Goal: Task Accomplishment & Management: Manage account settings

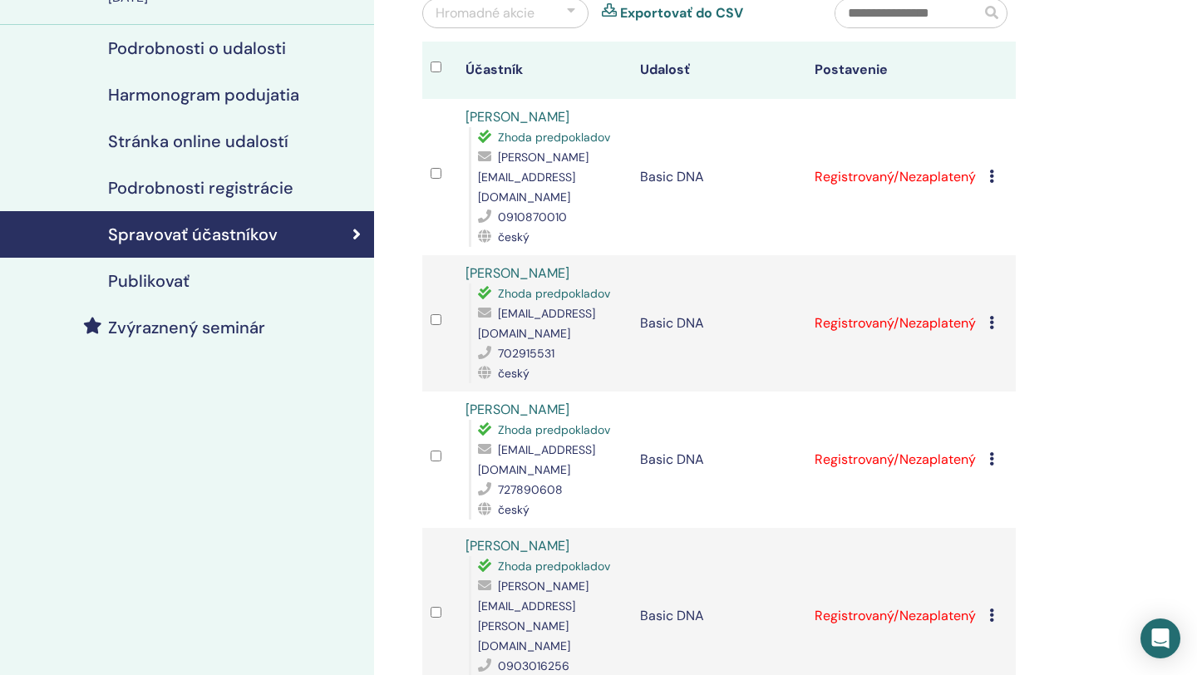
scroll to position [170, 0]
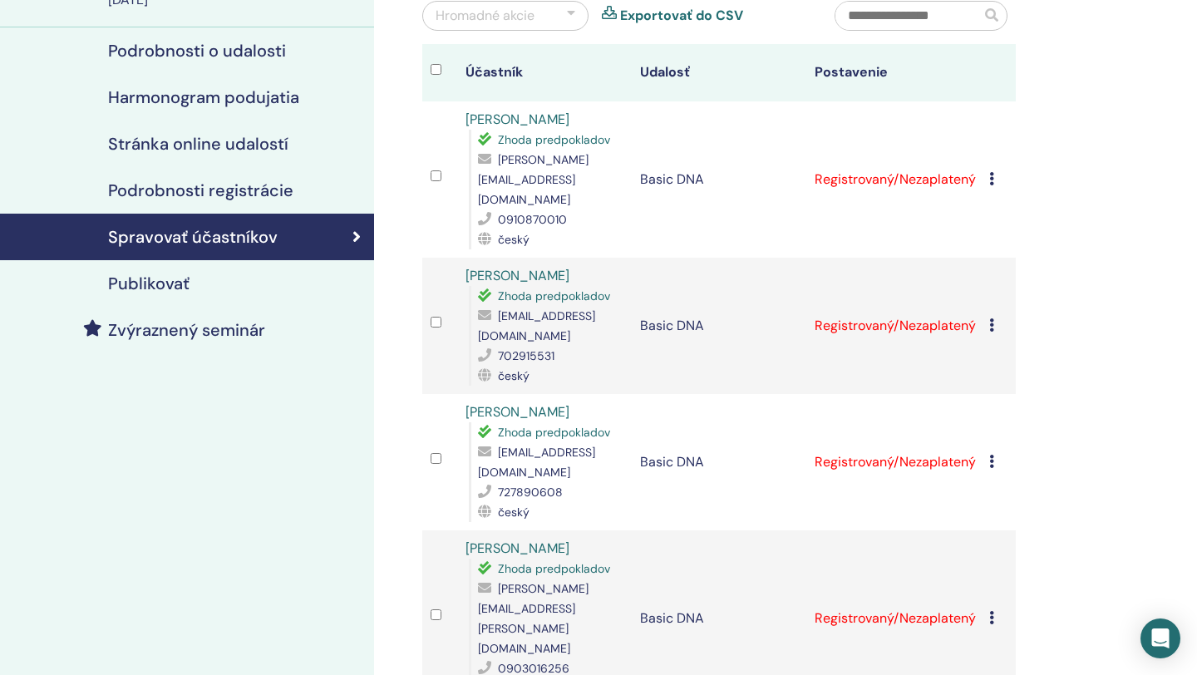
click at [991, 318] on icon at bounding box center [991, 324] width 5 height 13
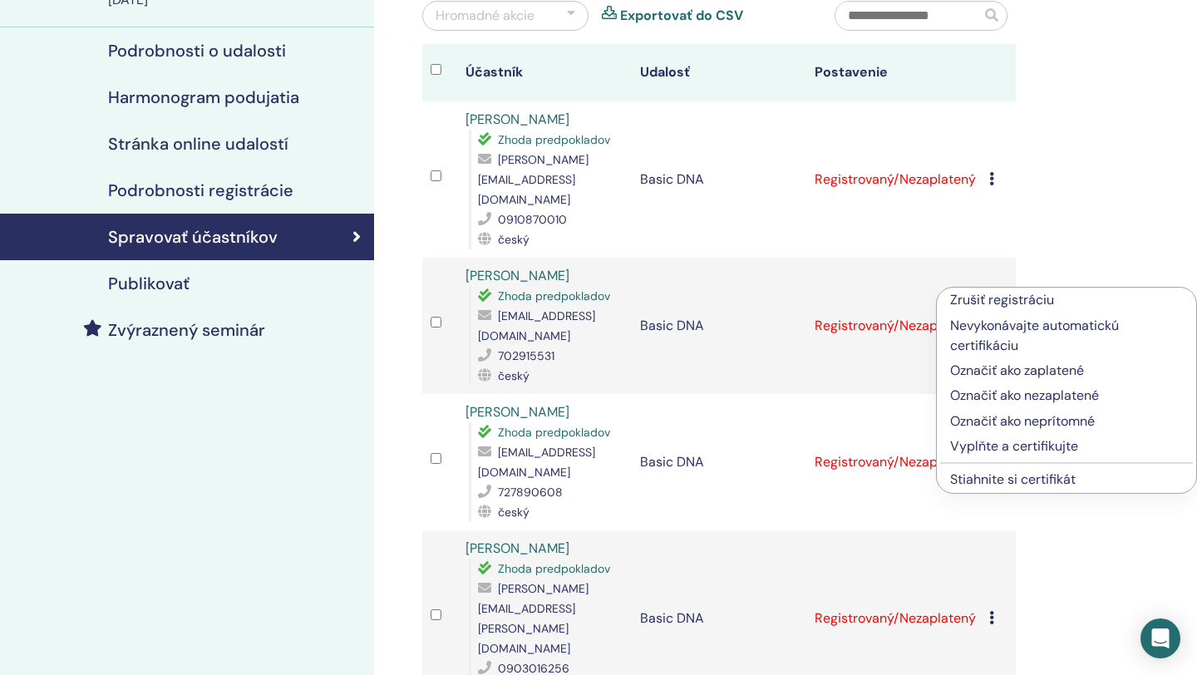
click at [997, 451] on p "Vyplňte a certifikujte" at bounding box center [1066, 446] width 233 height 20
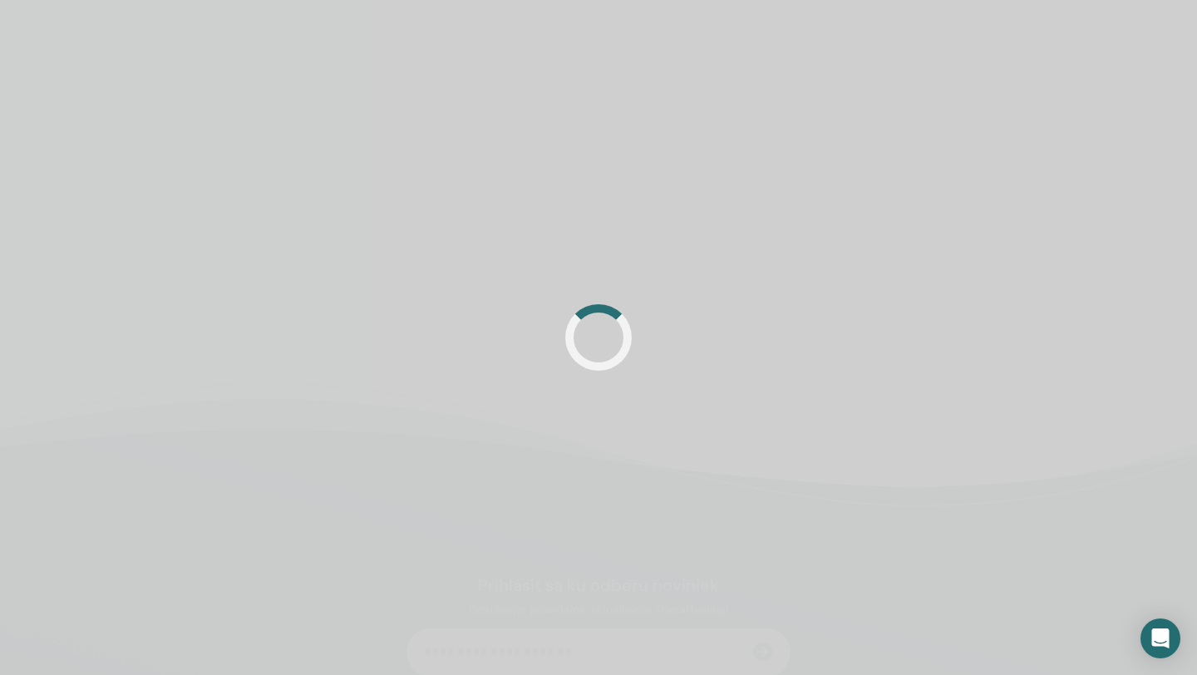
scroll to position [170, 0]
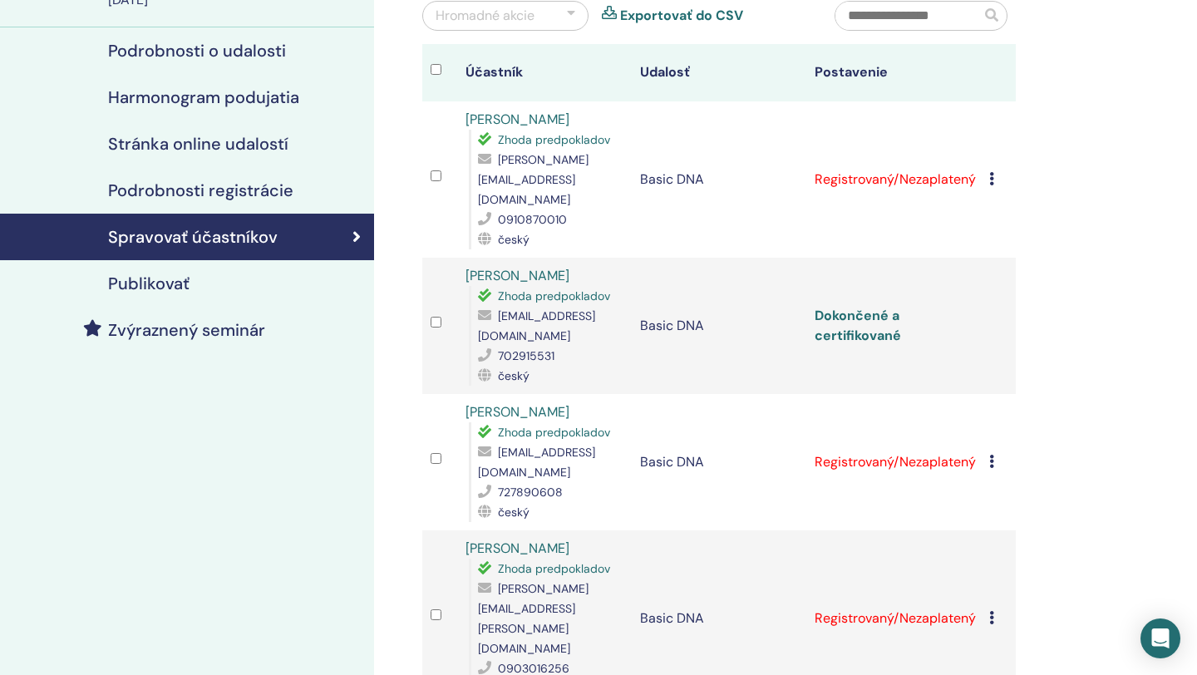
click at [872, 307] on link "Dokončené a certifikované" at bounding box center [858, 325] width 86 height 37
click at [985, 160] on td "Zrušiť registráciu Nevykonávajte automatickú certifikáciu Označiť ako zaplatené…" at bounding box center [998, 179] width 35 height 156
click at [993, 172] on icon at bounding box center [991, 178] width 5 height 13
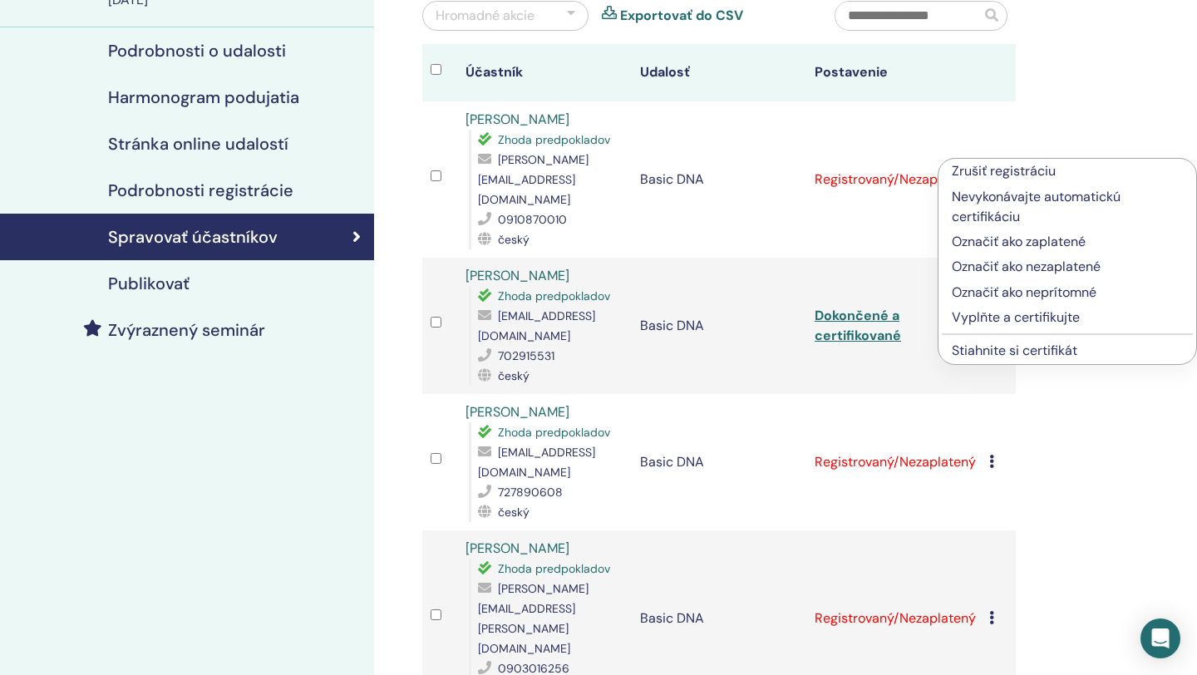
click at [1008, 313] on p "Vyplňte a certifikujte" at bounding box center [1067, 318] width 231 height 20
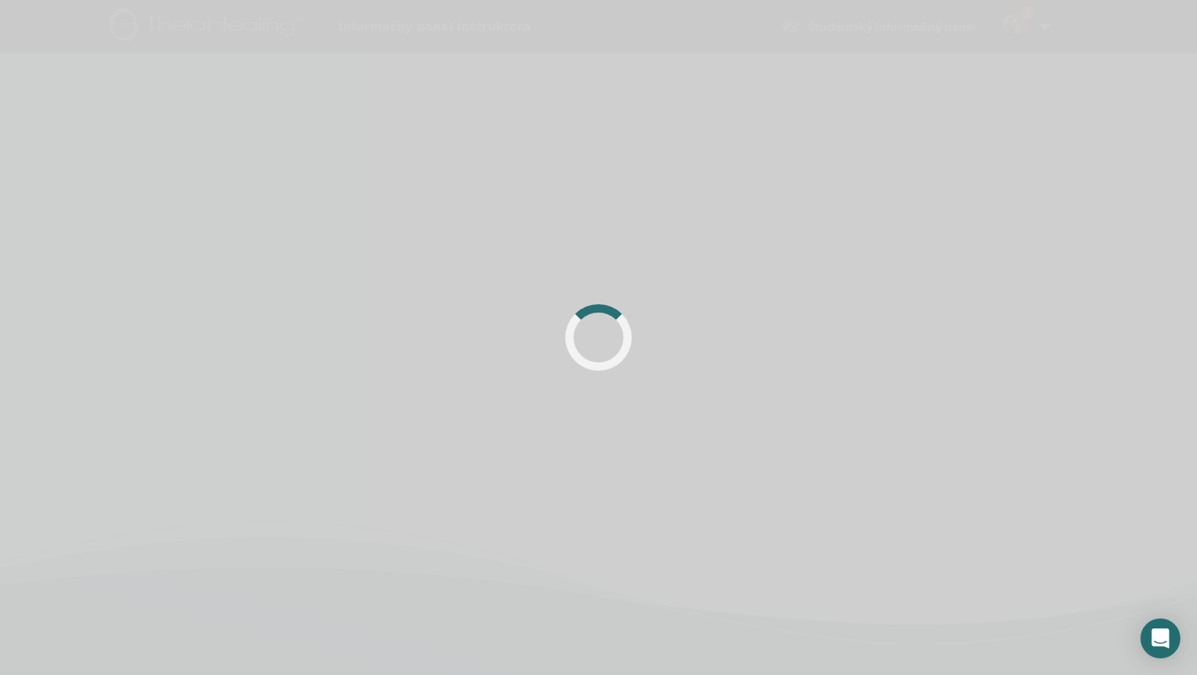
scroll to position [170, 0]
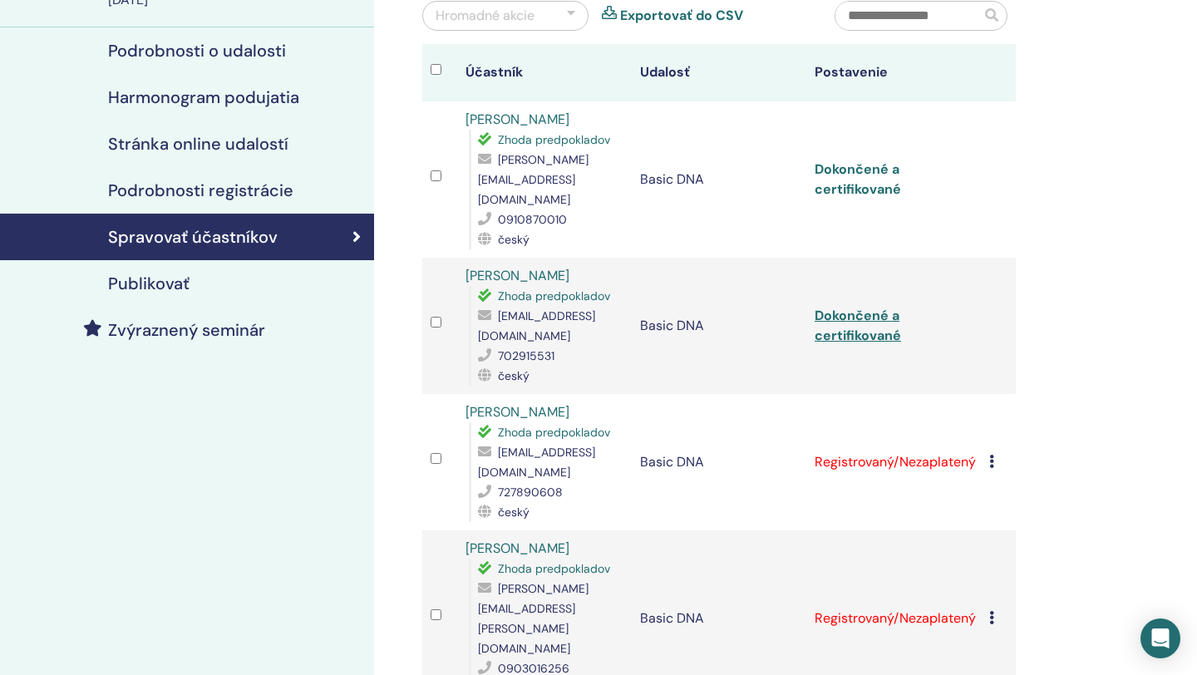
click at [878, 167] on link "Dokončené a certifikované" at bounding box center [858, 178] width 86 height 37
click at [942, 421] on td "Registrovaný/Nezaplatený" at bounding box center [893, 462] width 175 height 136
click at [993, 455] on icon at bounding box center [991, 461] width 5 height 13
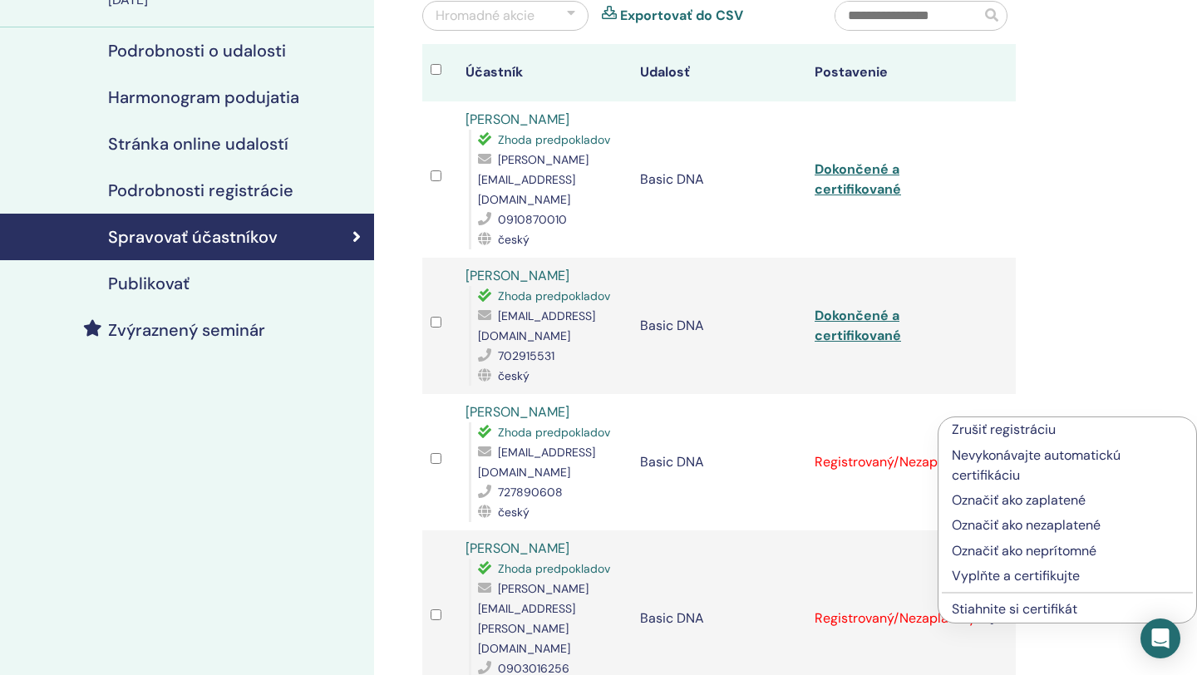
click at [995, 579] on p "Vyplňte a certifikujte" at bounding box center [1067, 576] width 231 height 20
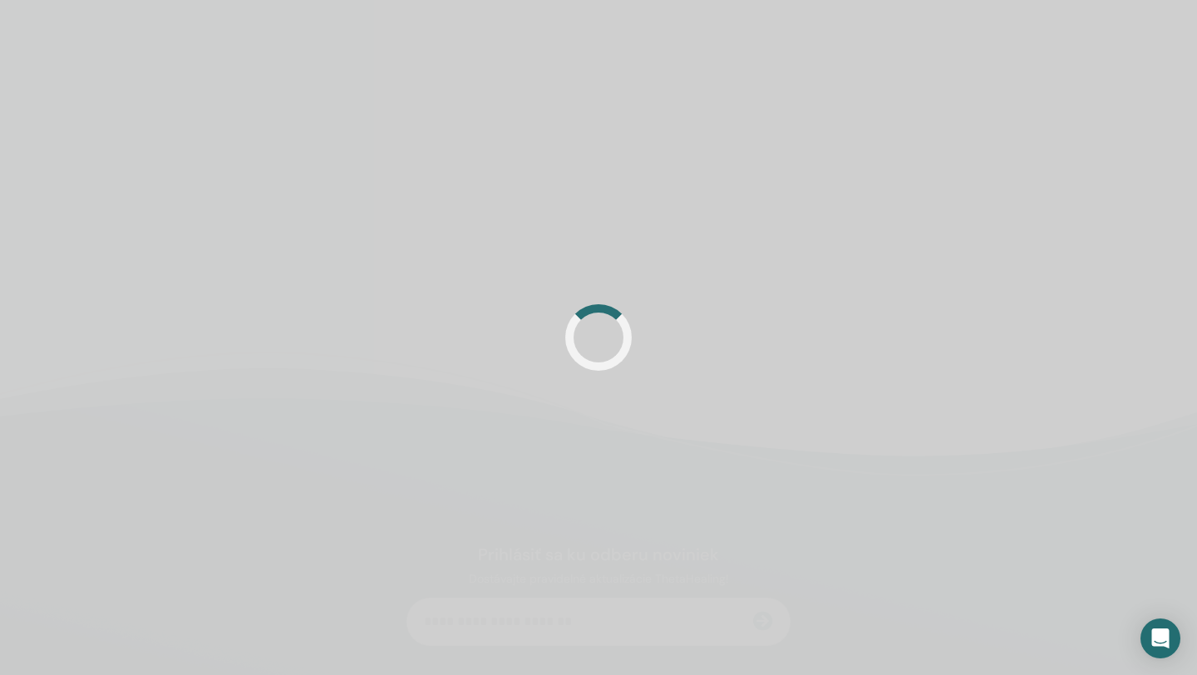
scroll to position [170, 0]
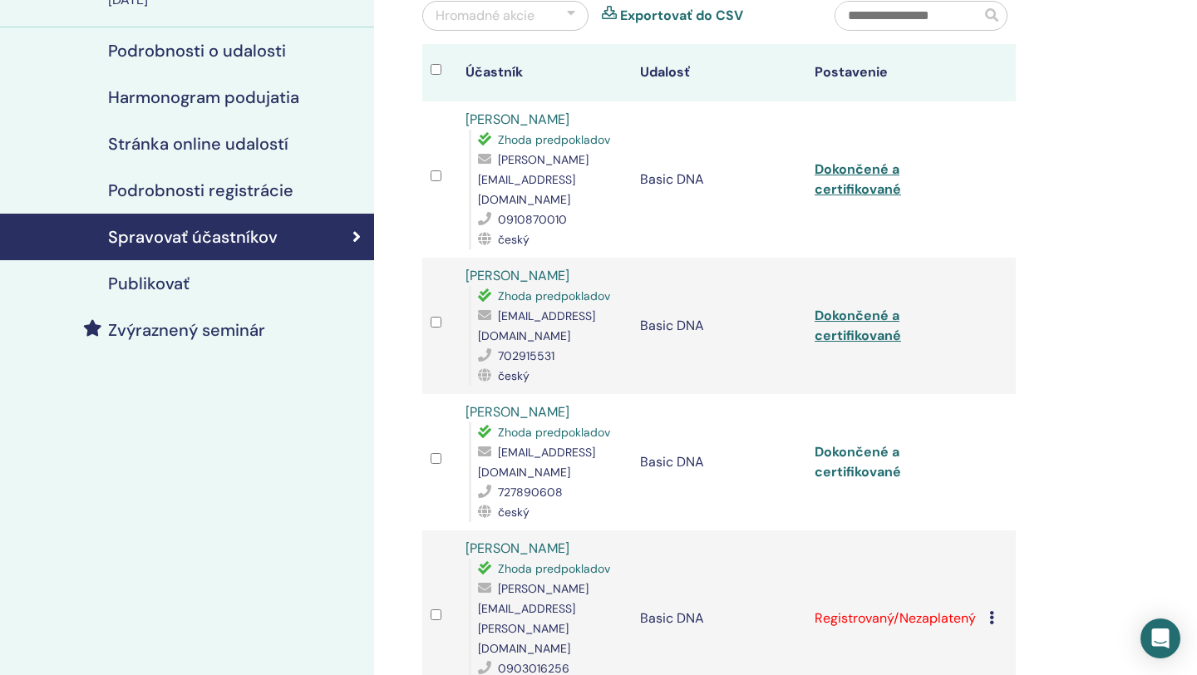
click at [878, 443] on link "Dokončené a certifikované" at bounding box center [858, 461] width 86 height 37
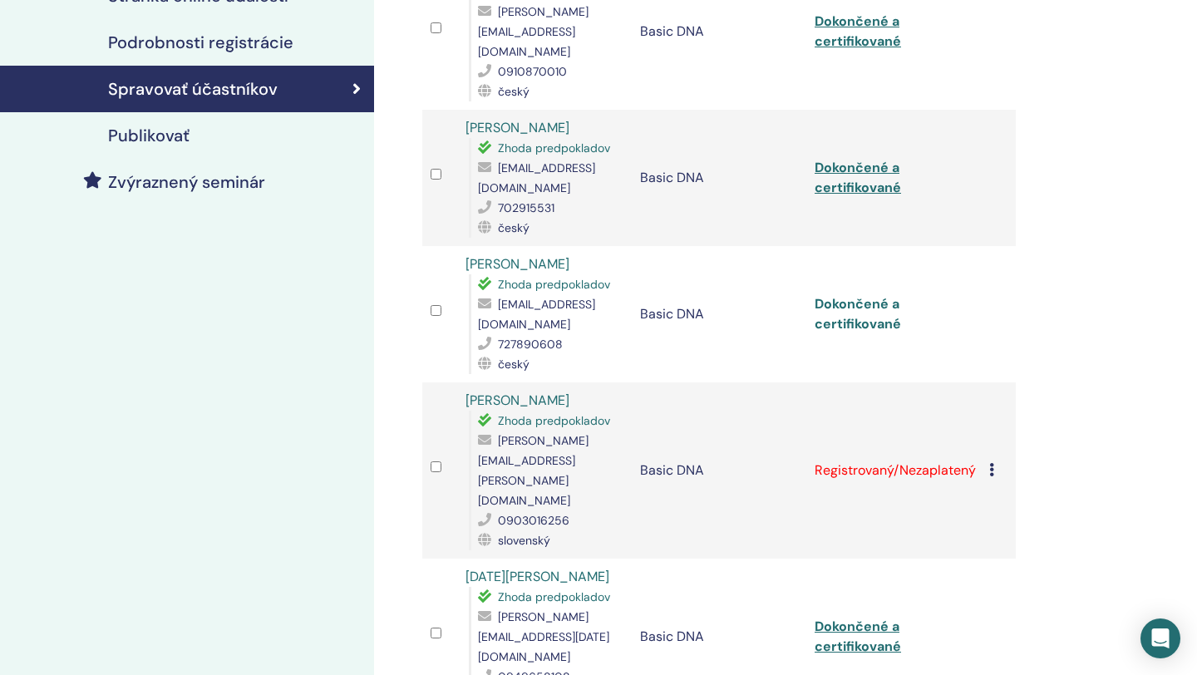
scroll to position [393, 0]
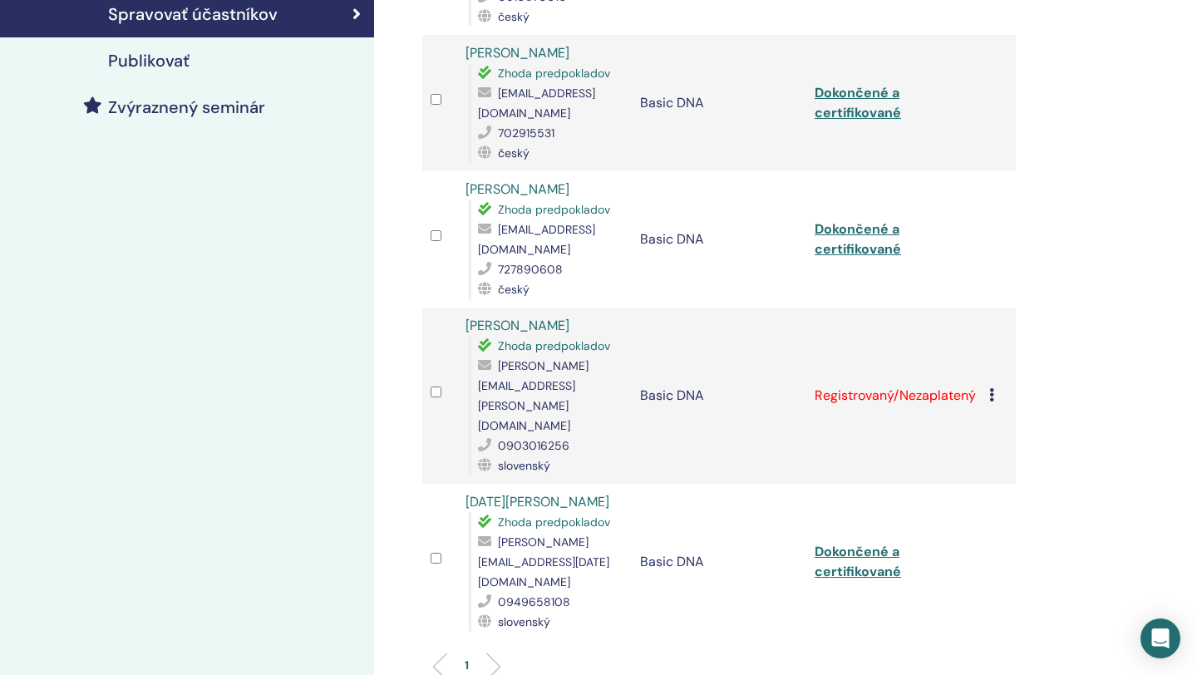
click at [906, 338] on td "Registrovaný/Nezaplatený" at bounding box center [893, 396] width 175 height 176
click at [993, 388] on icon at bounding box center [991, 394] width 5 height 13
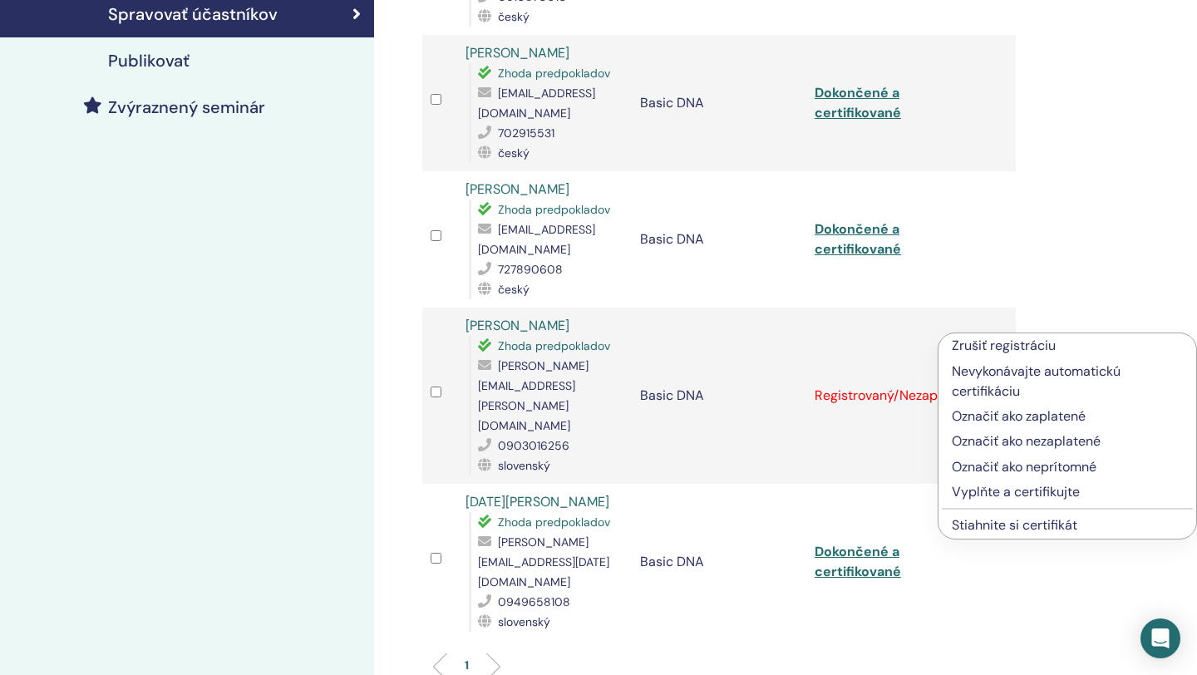
click at [996, 491] on p "Vyplňte a certifikujte" at bounding box center [1067, 492] width 231 height 20
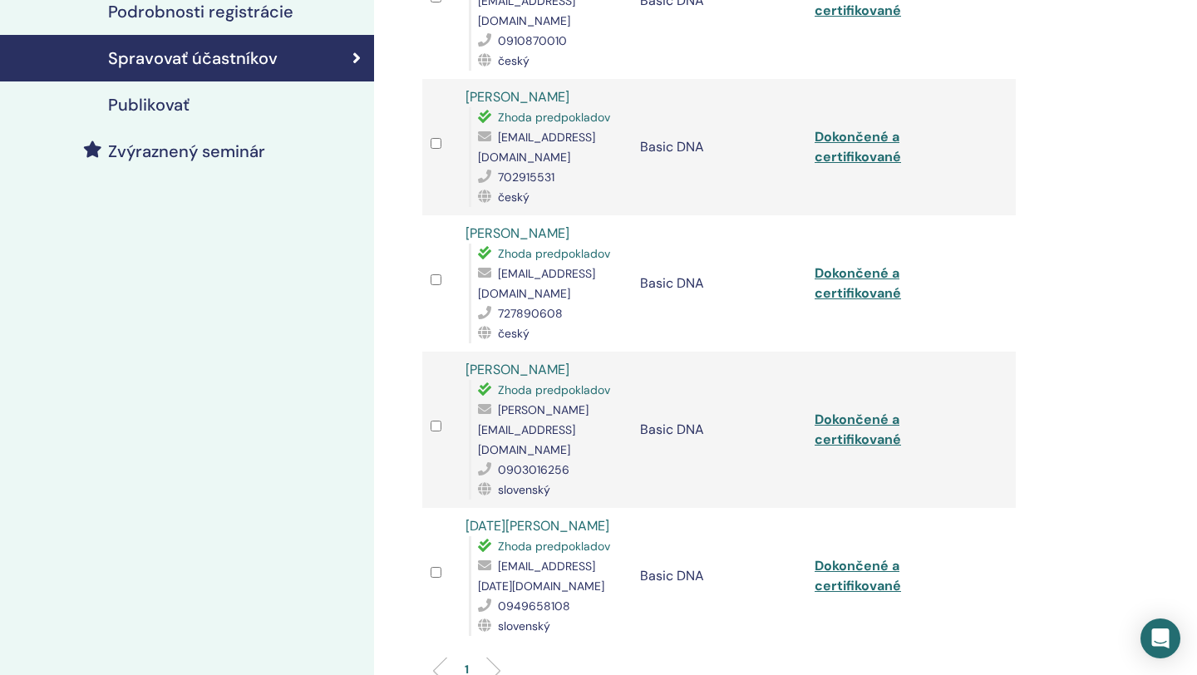
scroll to position [338, 0]
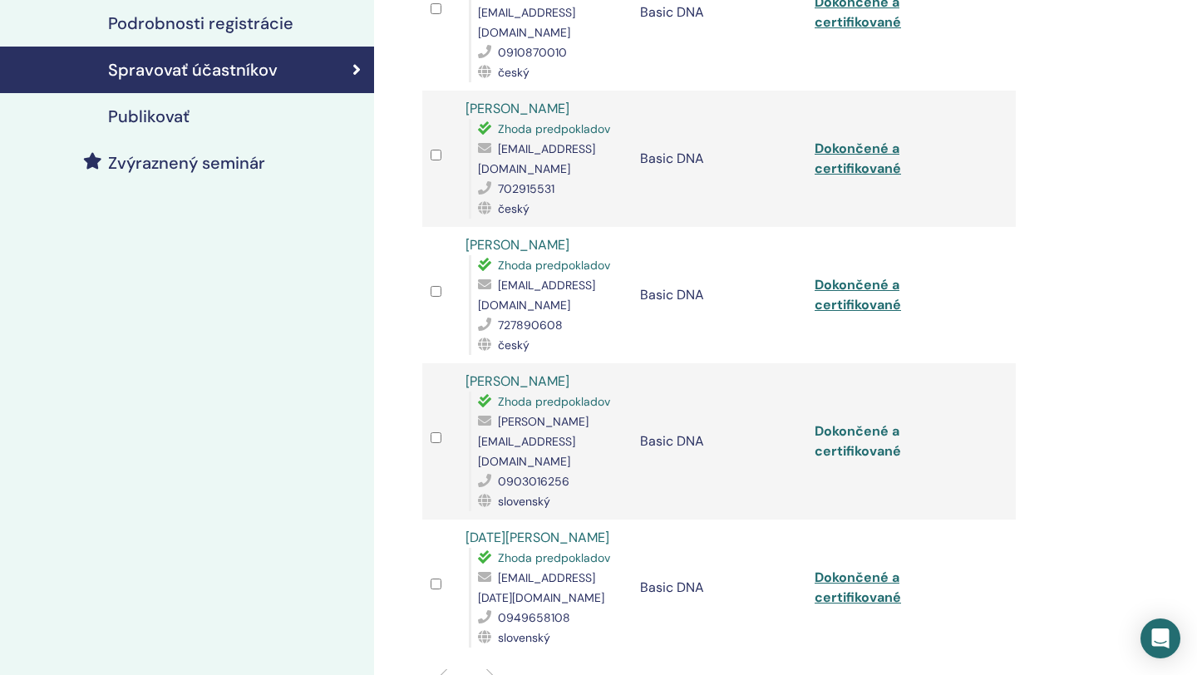
click at [875, 422] on link "Dokončené a certifikované" at bounding box center [858, 440] width 86 height 37
